Goal: Task Accomplishment & Management: Complete application form

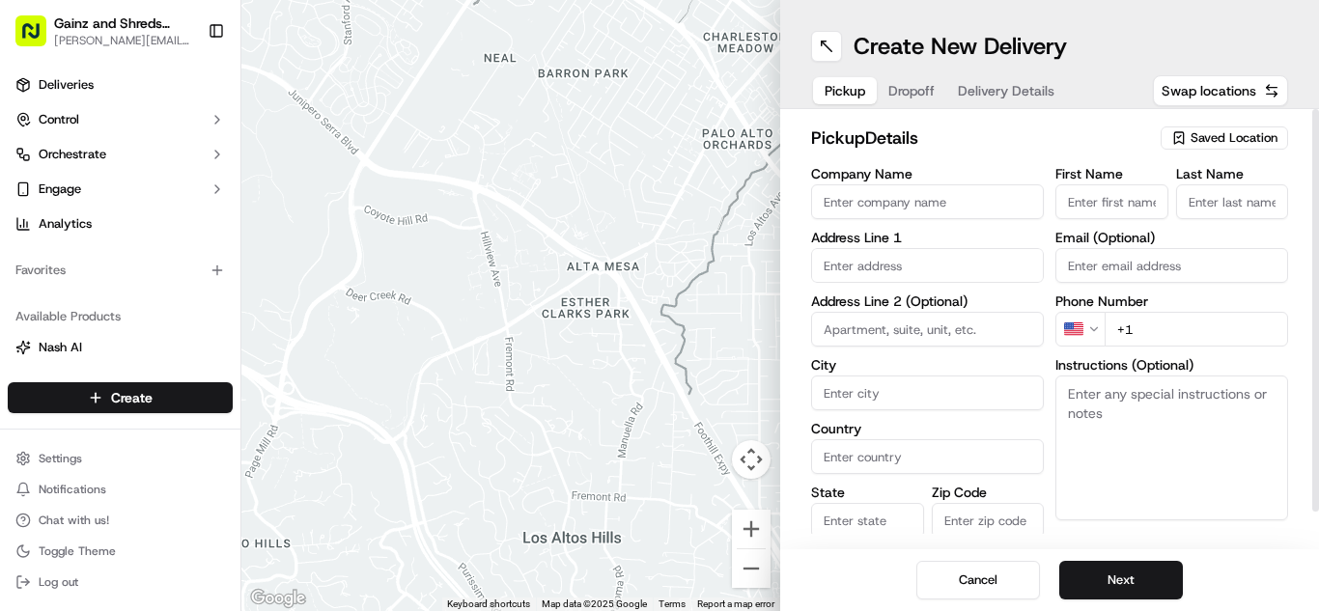
click at [1220, 145] on span "Saved Location" at bounding box center [1233, 137] width 87 height 17
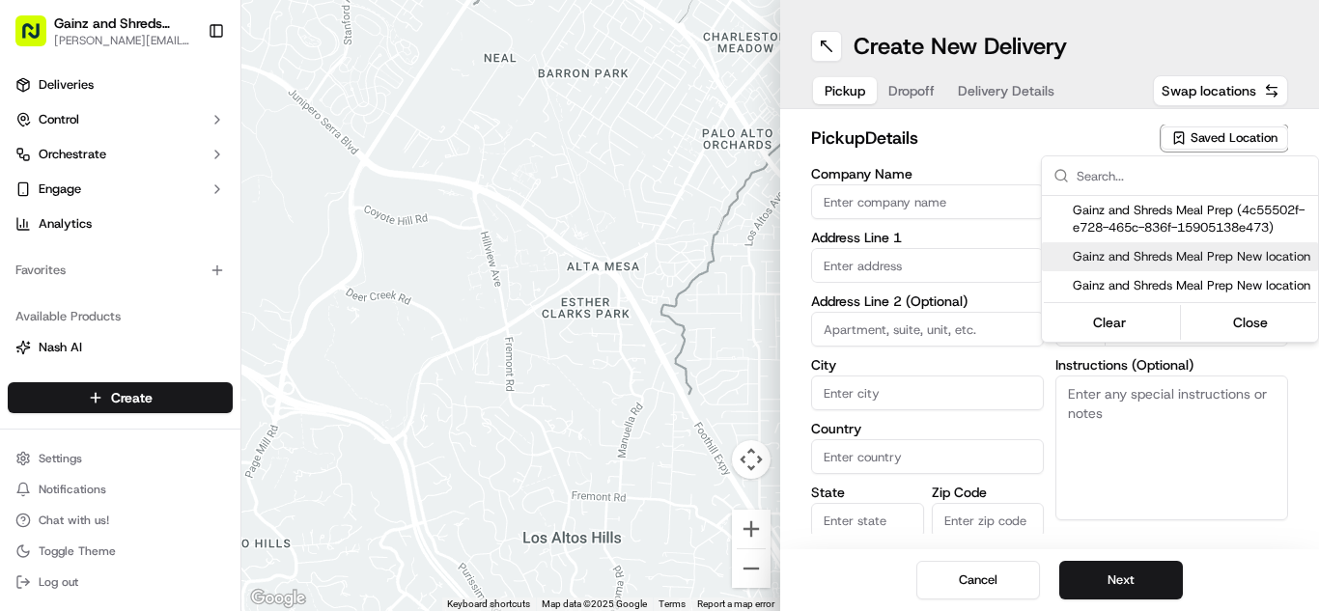
click at [1156, 265] on span "Gainz and Shreds Meal Prep New location" at bounding box center [1190, 256] width 237 height 17
type input "Gainz and Shreds Meal Prep New location"
type input "[STREET_ADDRESS]"
type input "[GEOGRAPHIC_DATA][PERSON_NAME]"
type input "US"
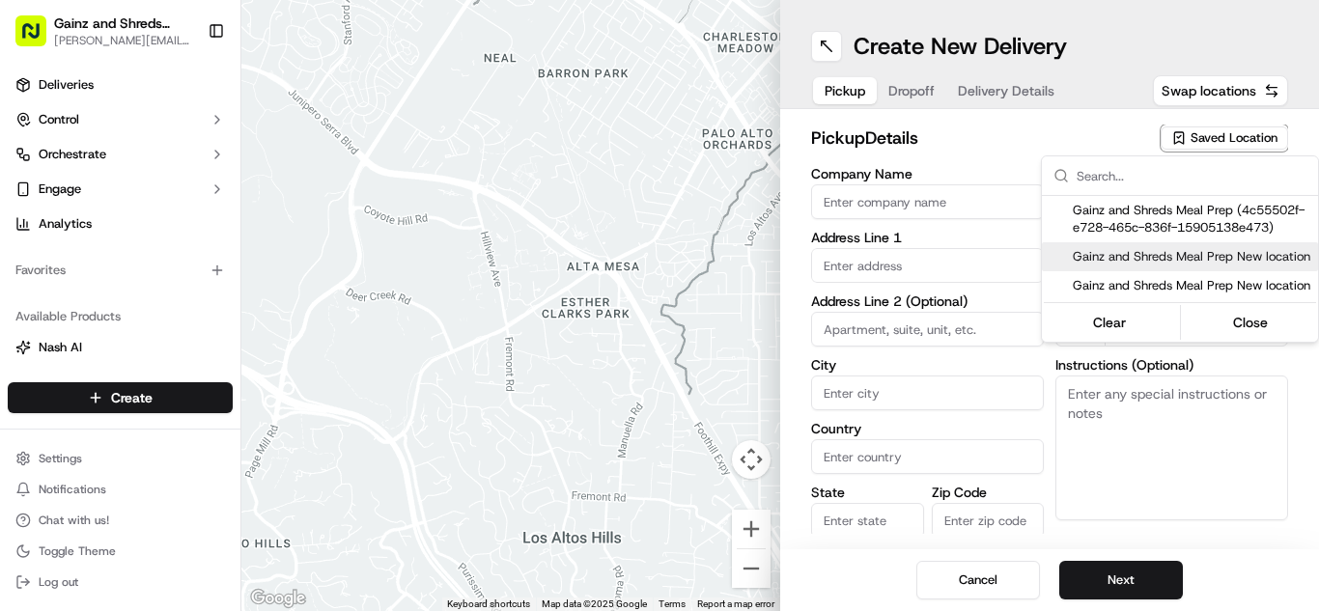
type input "CA"
type input "95125"
type input "[PERSON_NAME]"
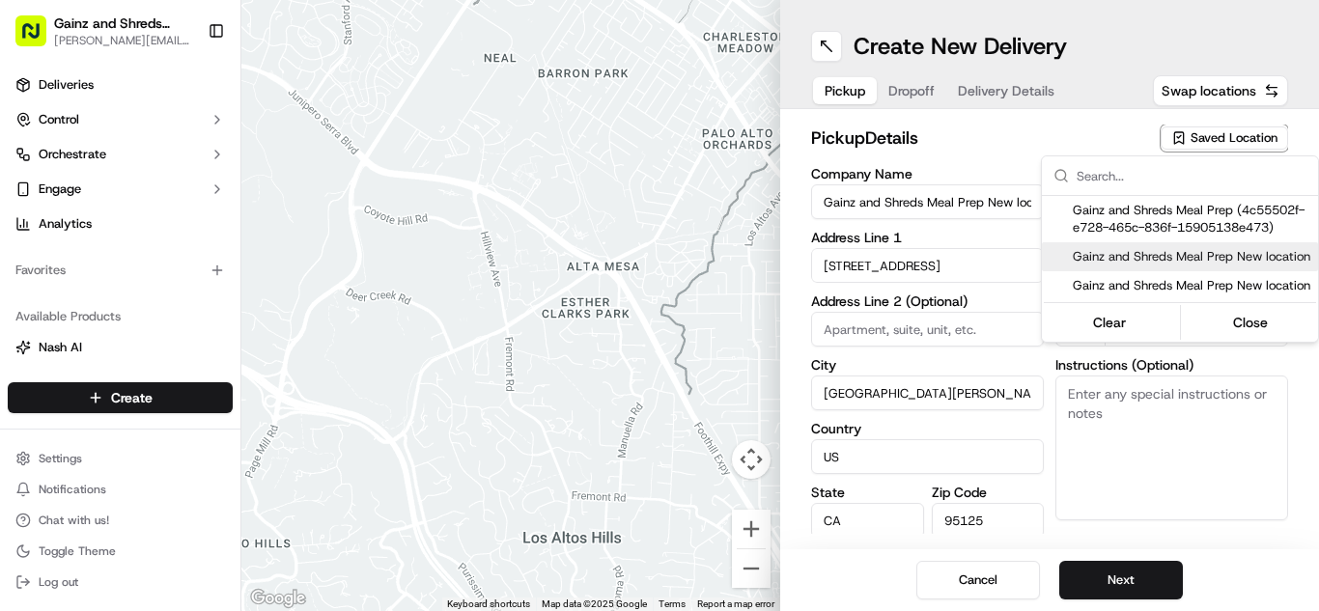
type input "[PERSON_NAME]"
type input "[PHONE_NUMBER]"
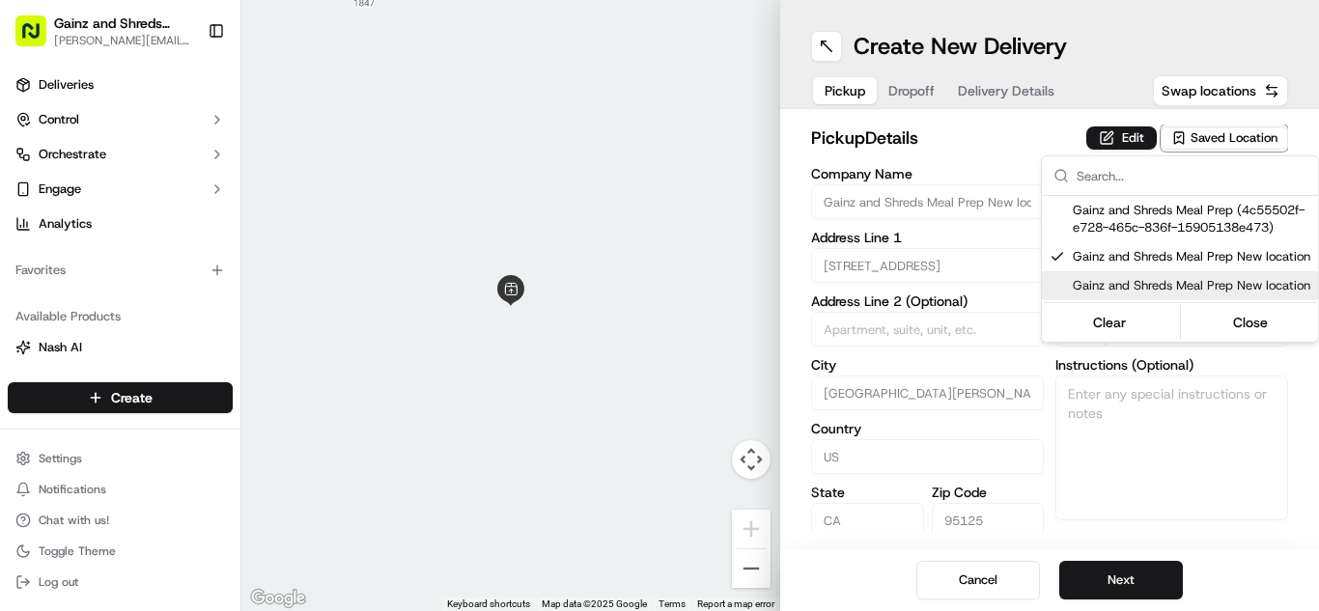
click at [1132, 578] on html "Gainz and Shreds Meal Prep [PERSON_NAME][EMAIL_ADDRESS][DOMAIN_NAME] Toggle Sid…" at bounding box center [659, 305] width 1319 height 611
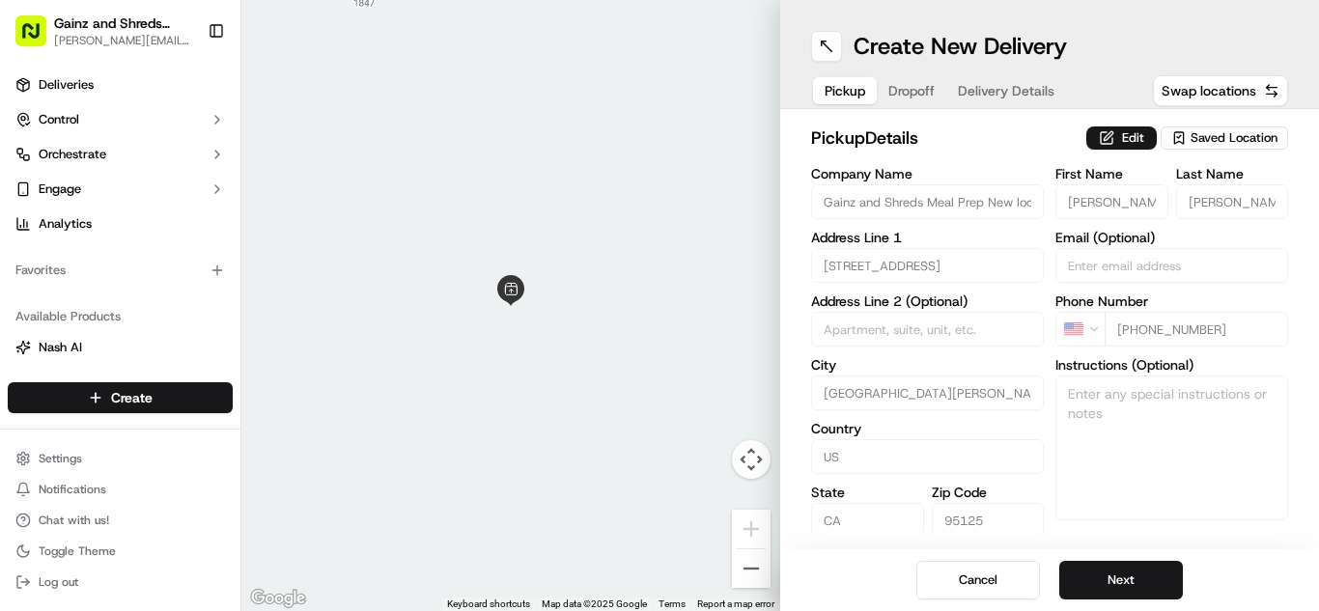
click at [1132, 578] on button "Next" at bounding box center [1121, 580] width 124 height 39
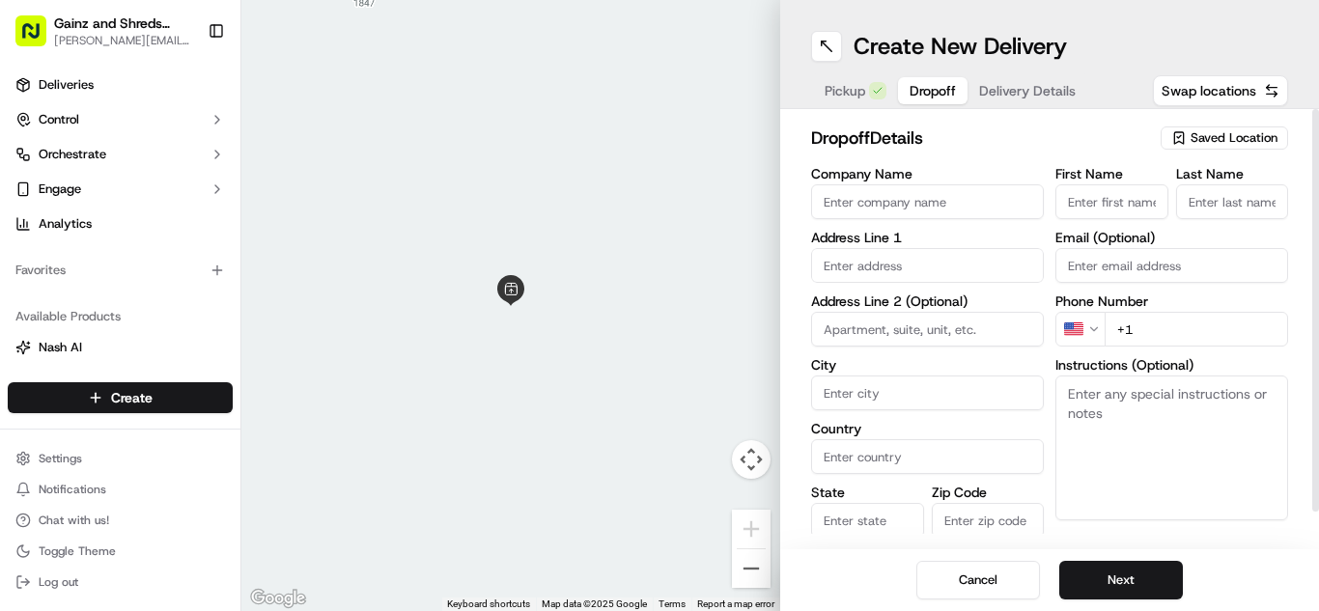
click at [1186, 141] on icon "button" at bounding box center [1178, 137] width 15 height 15
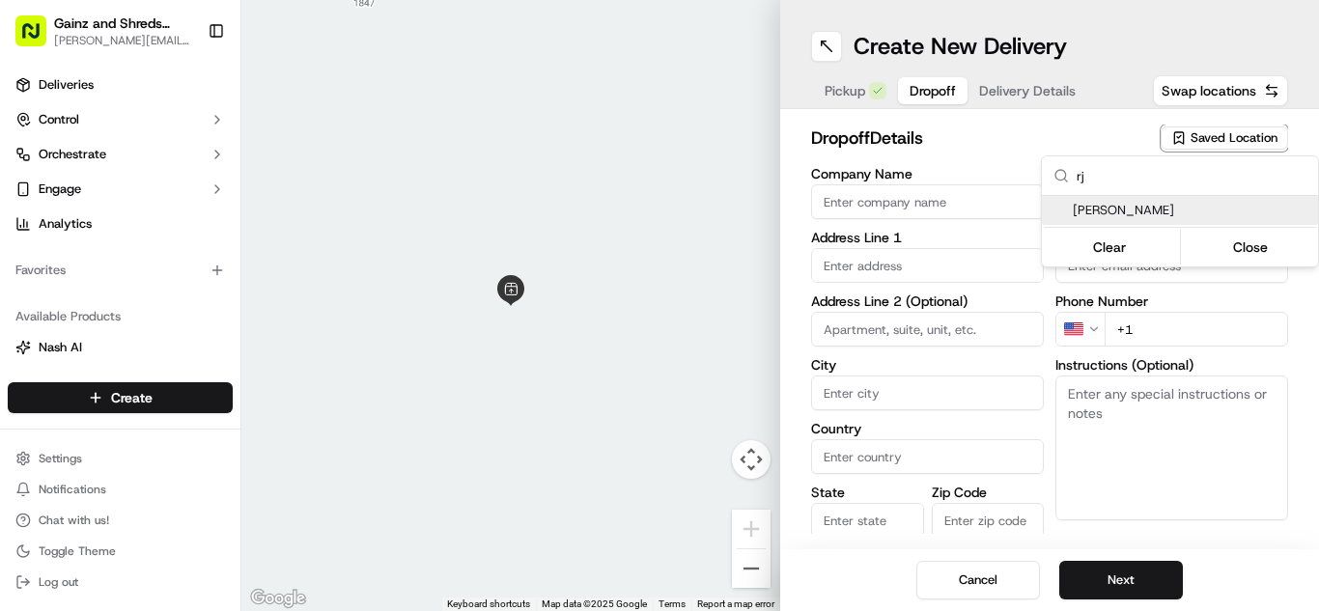
type input "rj"
click at [1148, 215] on span "[PERSON_NAME]" at bounding box center [1190, 210] width 237 height 17
type input "[PERSON_NAME]"
type input "[STREET_ADDRESS]"
type input "#4"
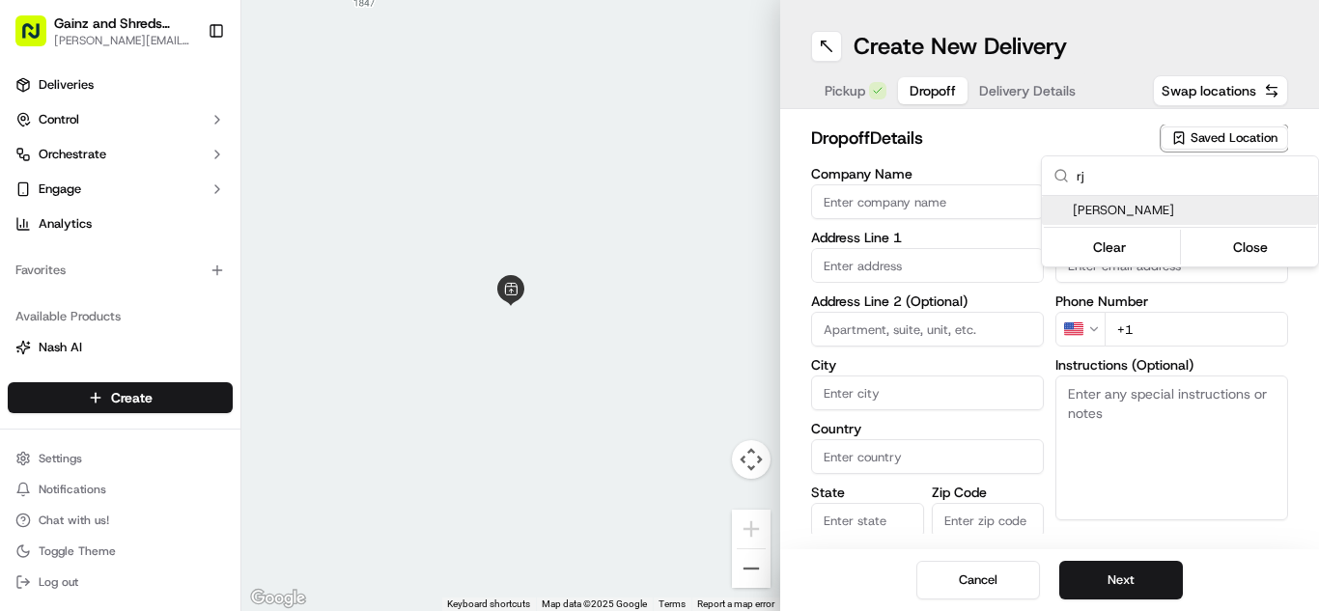
type input "Santa [PERSON_NAME]"
type input "US"
type input "CA"
type input "95054"
type input "rj"
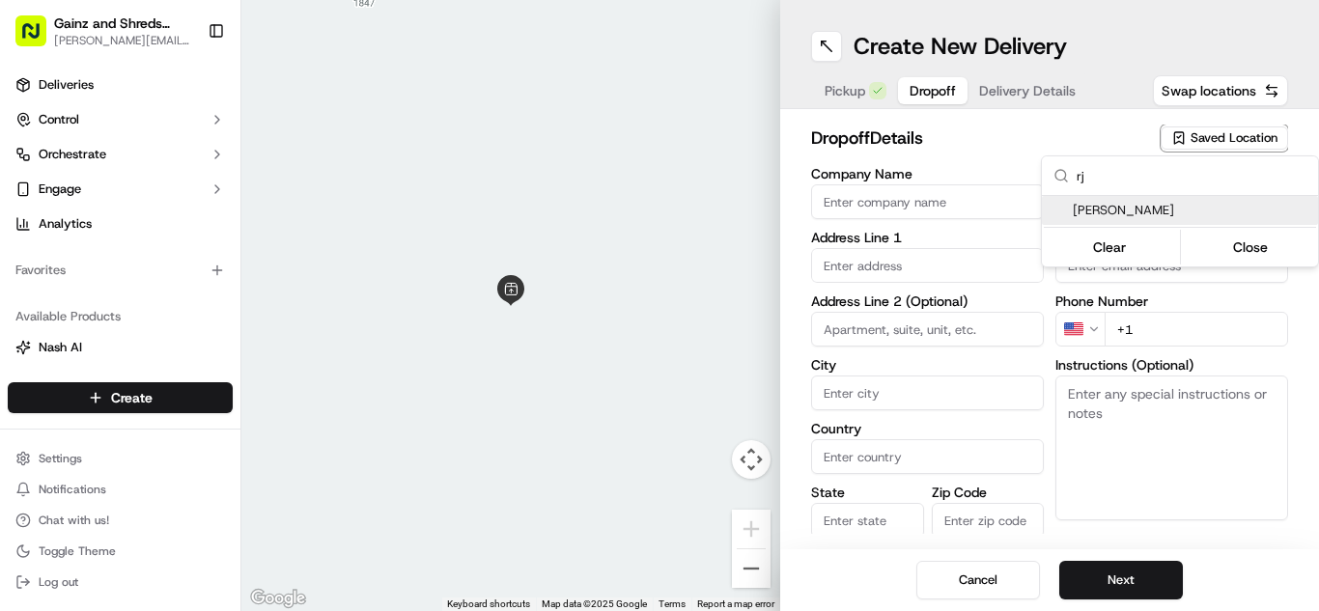
type input "[PERSON_NAME]"
type input "[PHONE_NUMBER]"
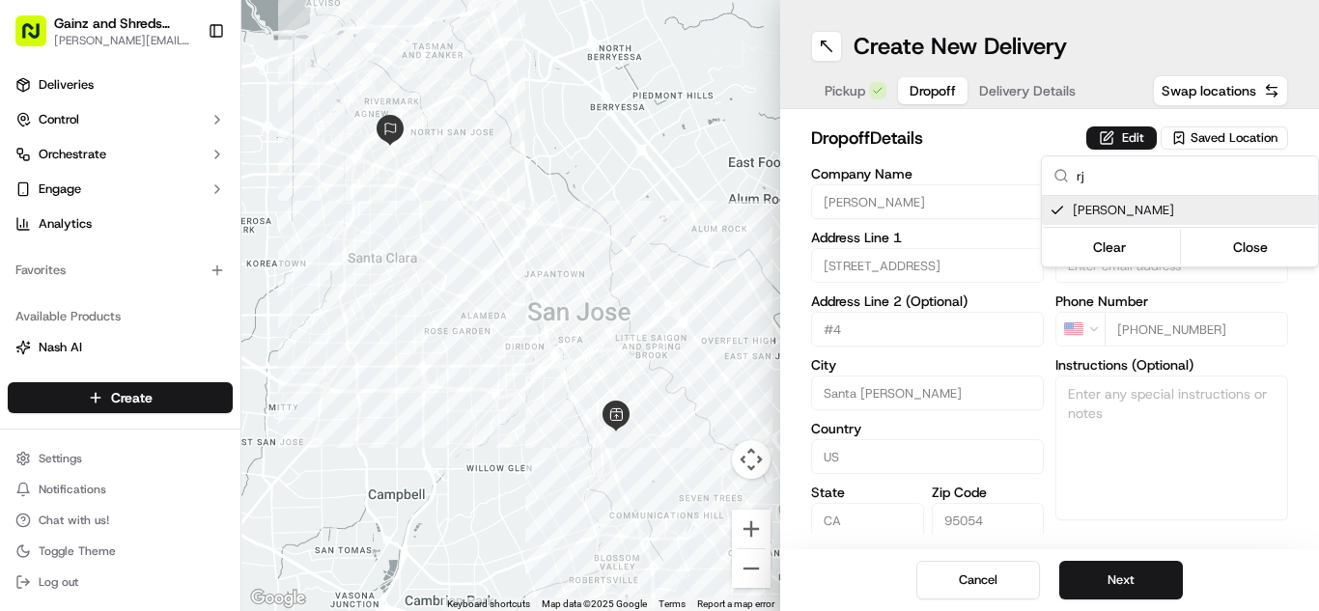
click at [1128, 583] on html "Gainz and Shreds Meal Prep [PERSON_NAME][EMAIL_ADDRESS][DOMAIN_NAME] Toggle Sid…" at bounding box center [659, 305] width 1319 height 611
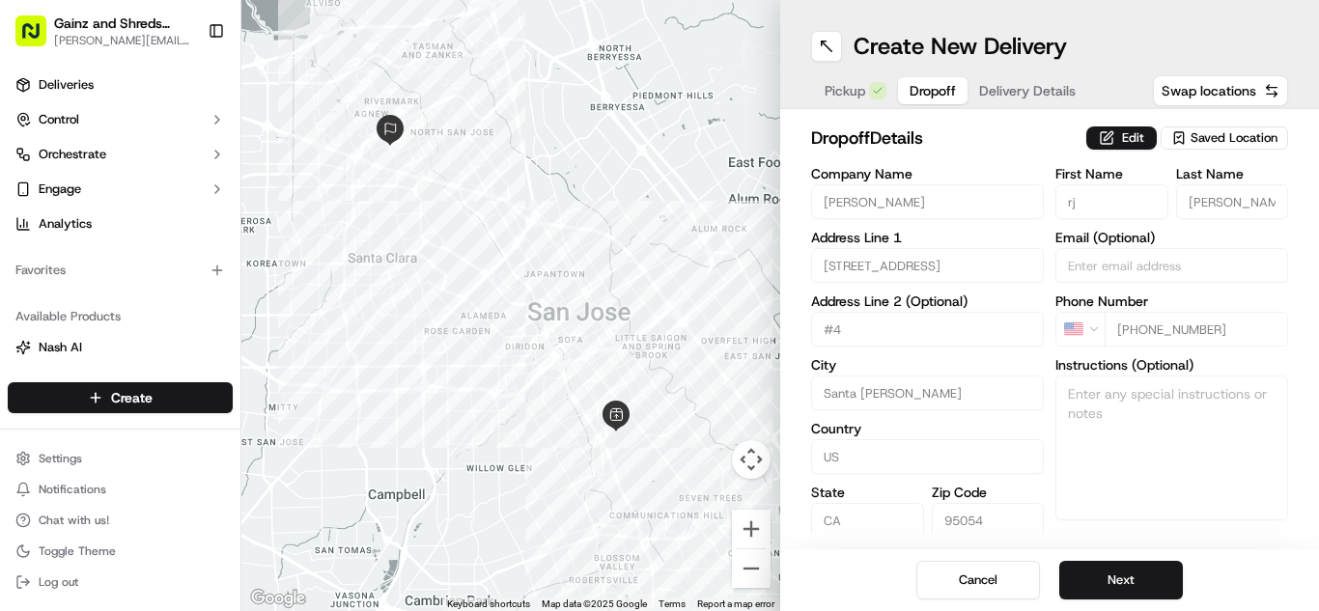
click at [1128, 583] on button "Next" at bounding box center [1121, 580] width 124 height 39
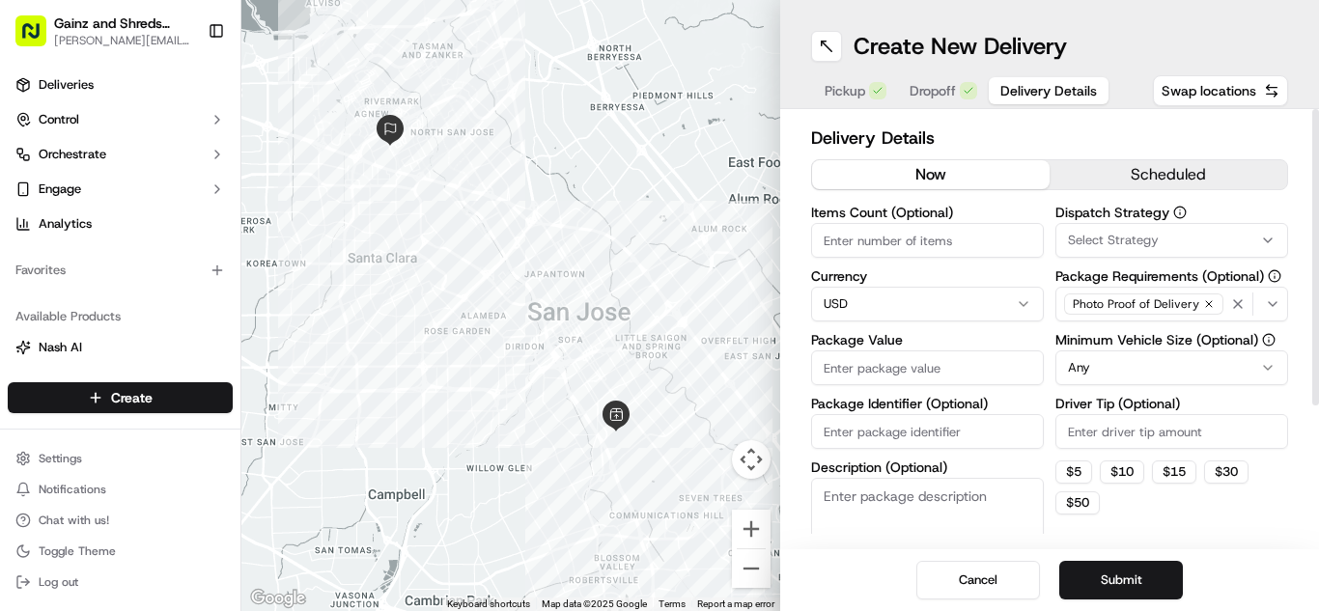
click at [916, 370] on input "Package Value" at bounding box center [927, 367] width 233 height 35
type input "80"
click at [1118, 167] on button "scheduled" at bounding box center [1167, 174] width 237 height 29
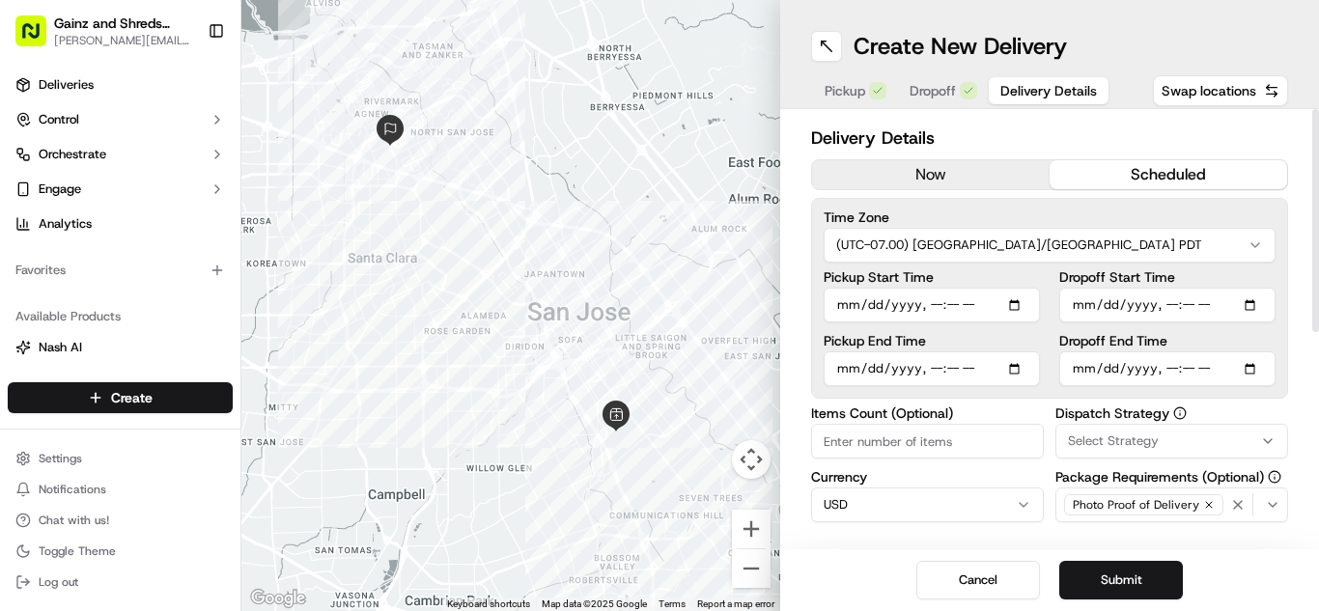
click at [845, 308] on input "Pickup Start Time" at bounding box center [931, 305] width 216 height 35
click at [936, 304] on input "Pickup Start Time" at bounding box center [931, 305] width 216 height 35
click at [957, 296] on input "Pickup Start Time" at bounding box center [931, 305] width 216 height 35
click at [938, 306] on input "Pickup Start Time" at bounding box center [931, 305] width 216 height 35
click at [1075, 370] on input "Dropoff End Time" at bounding box center [1167, 368] width 216 height 35
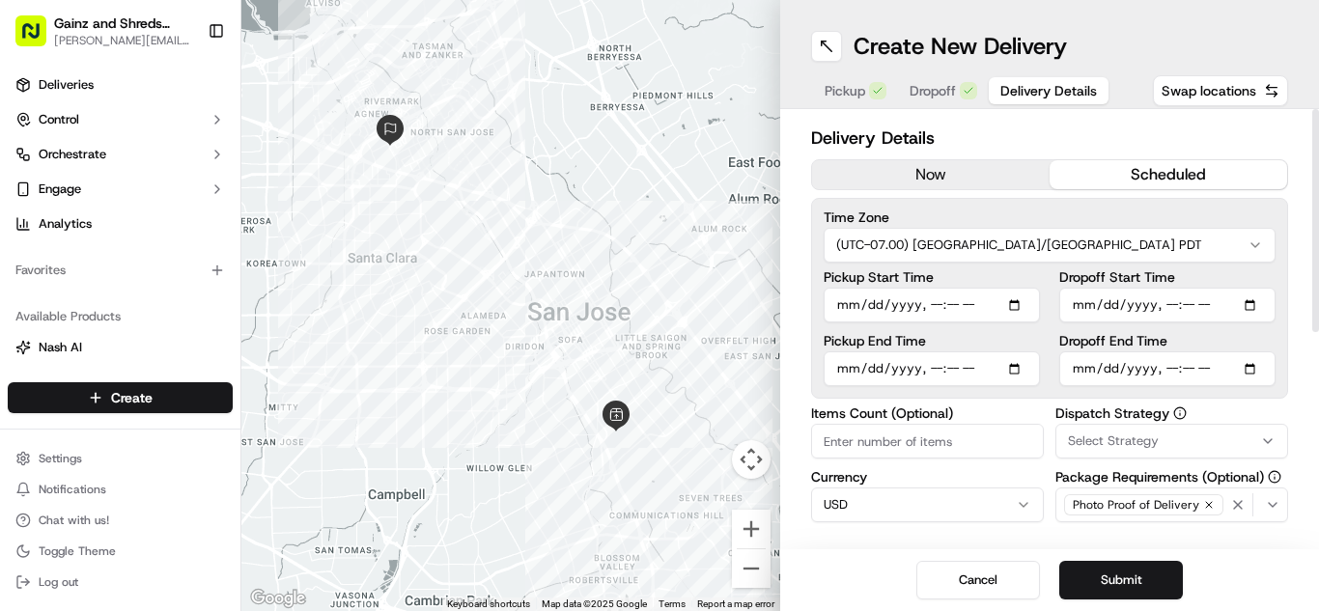
click at [1165, 367] on input "Dropoff End Time" at bounding box center [1167, 368] width 216 height 35
click at [955, 299] on input "Pickup Start Time" at bounding box center [931, 305] width 216 height 35
type input "[DATE]T08:00"
click at [1087, 367] on input "Dropoff End Time" at bounding box center [1167, 368] width 216 height 35
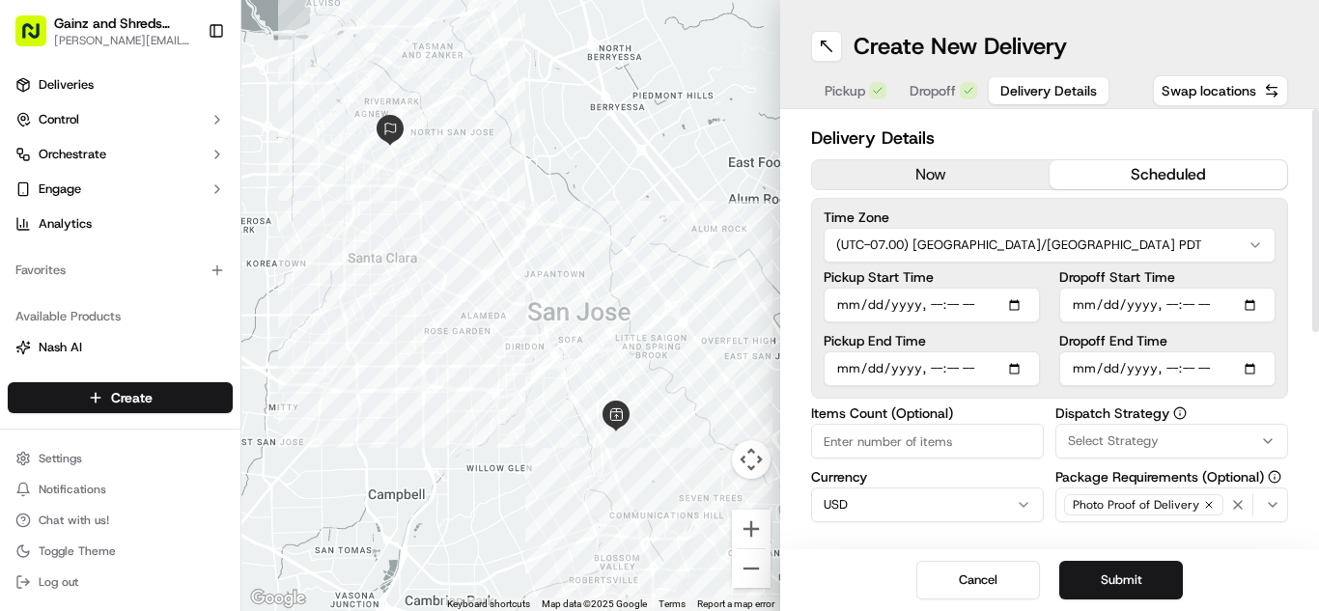
click at [1161, 366] on input "Dropoff End Time" at bounding box center [1167, 368] width 216 height 35
type input "[DATE]T08:30"
click at [1109, 580] on button "Submit" at bounding box center [1121, 580] width 124 height 39
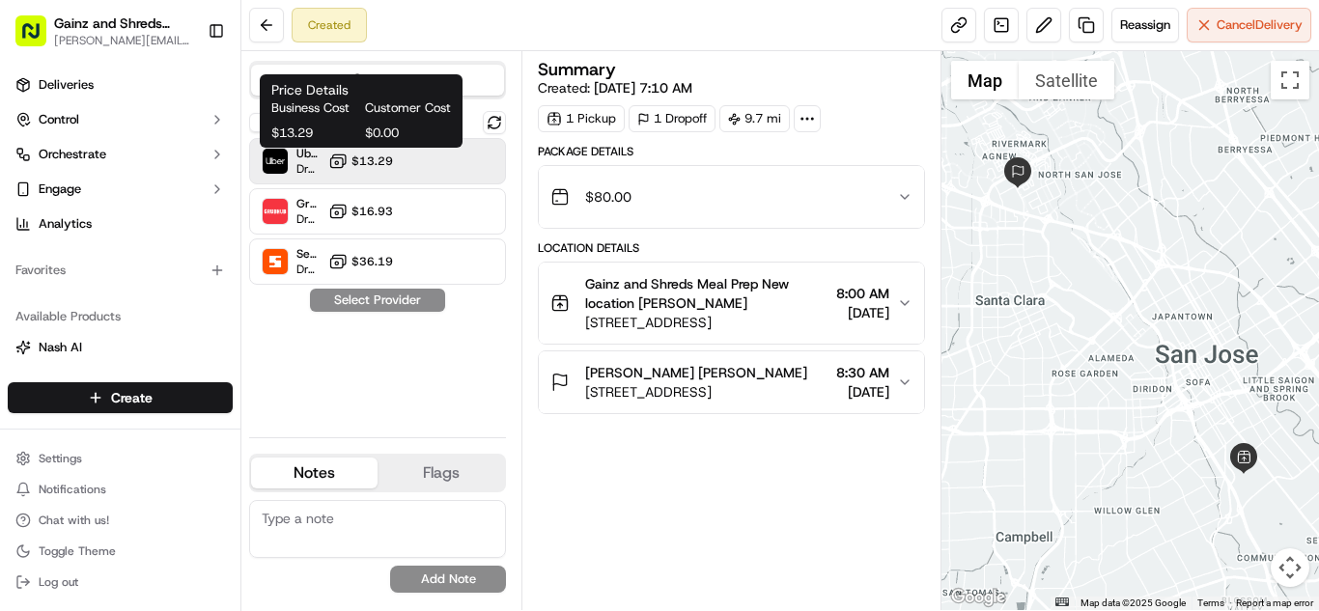
click at [369, 168] on span "$13.29" at bounding box center [372, 160] width 42 height 15
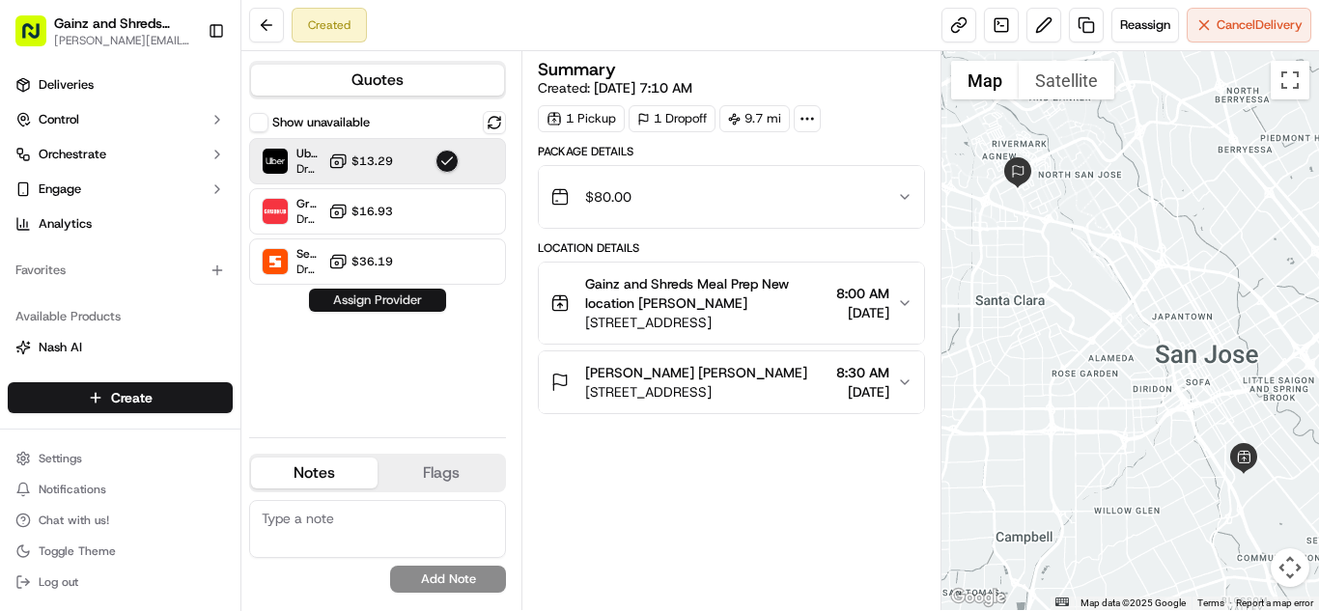
click at [335, 302] on button "Assign Provider" at bounding box center [377, 300] width 137 height 23
